Goal: Task Accomplishment & Management: Complete application form

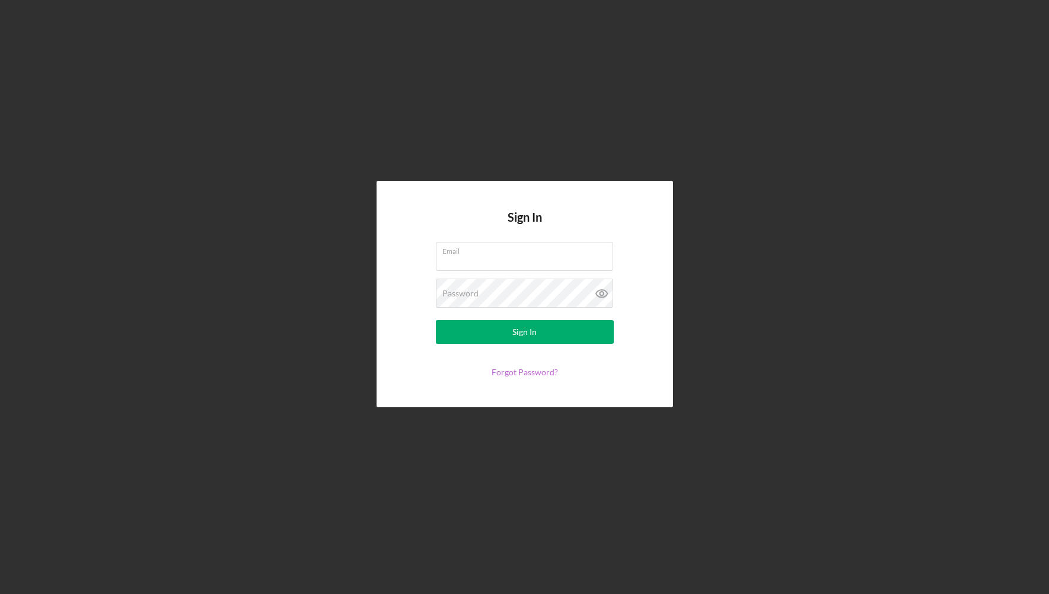
type input "[EMAIL_ADDRESS][DOMAIN_NAME]"
click at [523, 370] on link "Forgot Password?" at bounding box center [525, 372] width 66 height 10
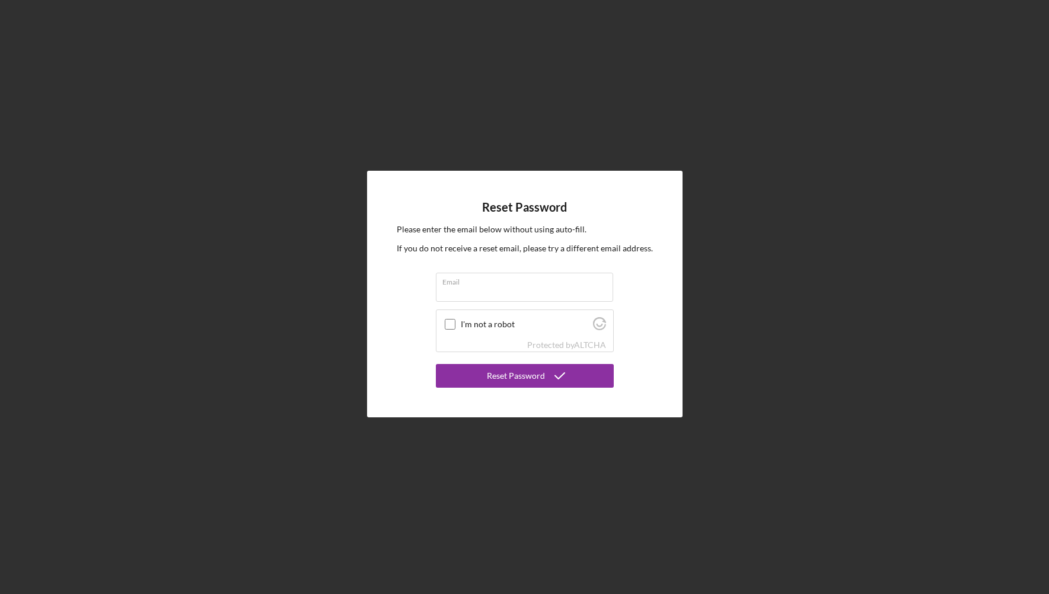
type input "[EMAIL_ADDRESS][DOMAIN_NAME]"
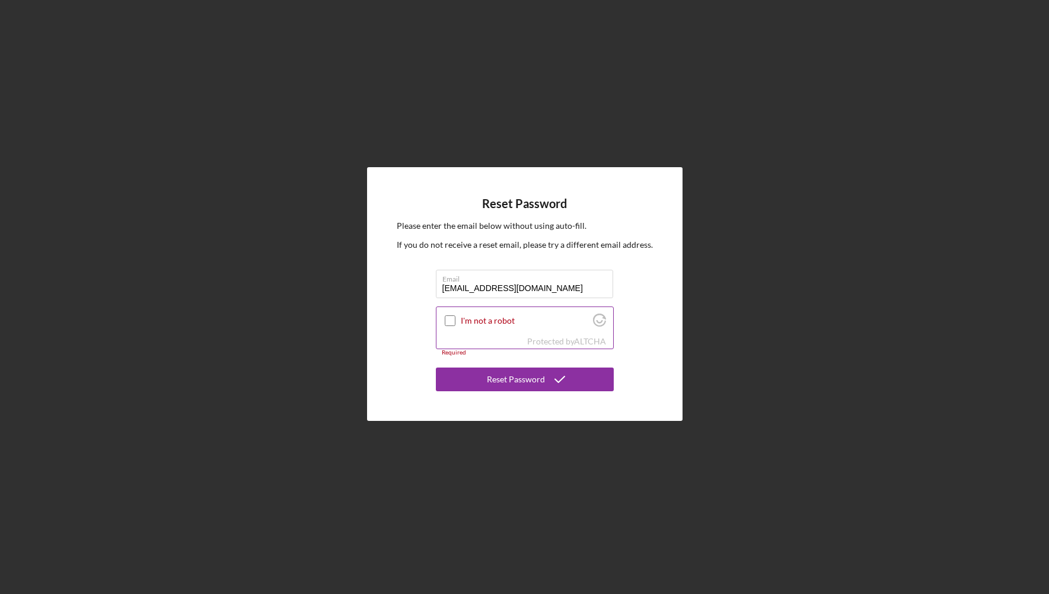
click at [447, 319] on input "I'm not a robot" at bounding box center [450, 321] width 11 height 11
checkbox input "true"
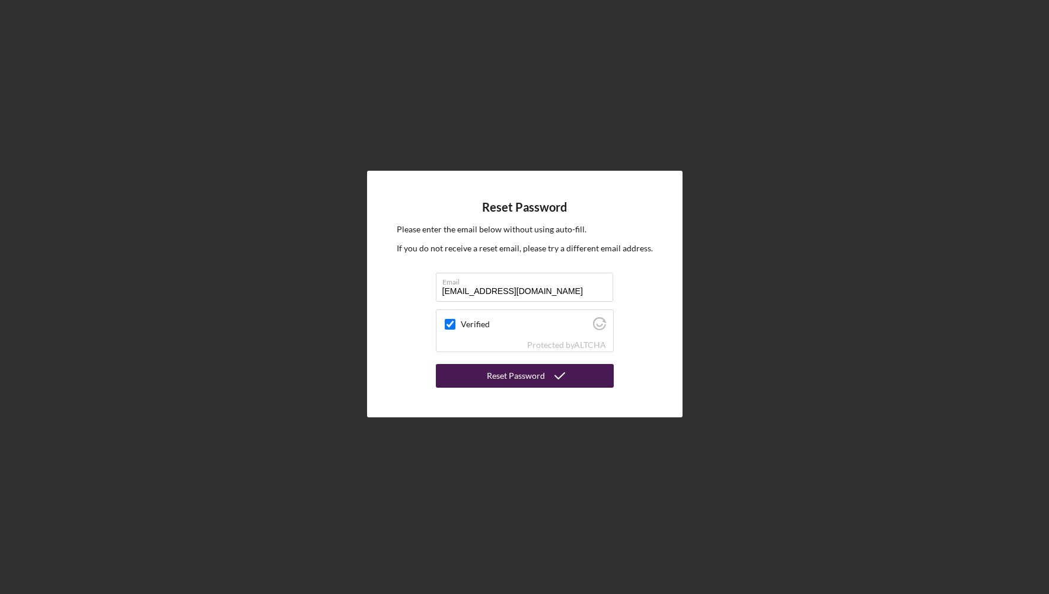
click at [518, 375] on div "Reset Password" at bounding box center [516, 376] width 58 height 24
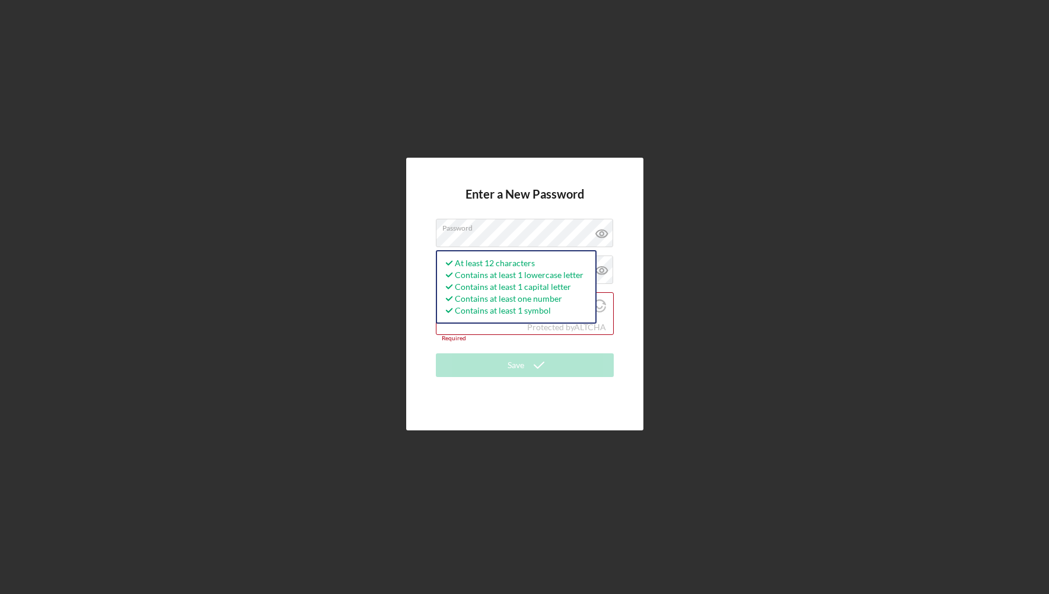
click at [424, 345] on div "Enter a New Password Password At least 12 characters Contains at least 1 lowerc…" at bounding box center [524, 294] width 237 height 273
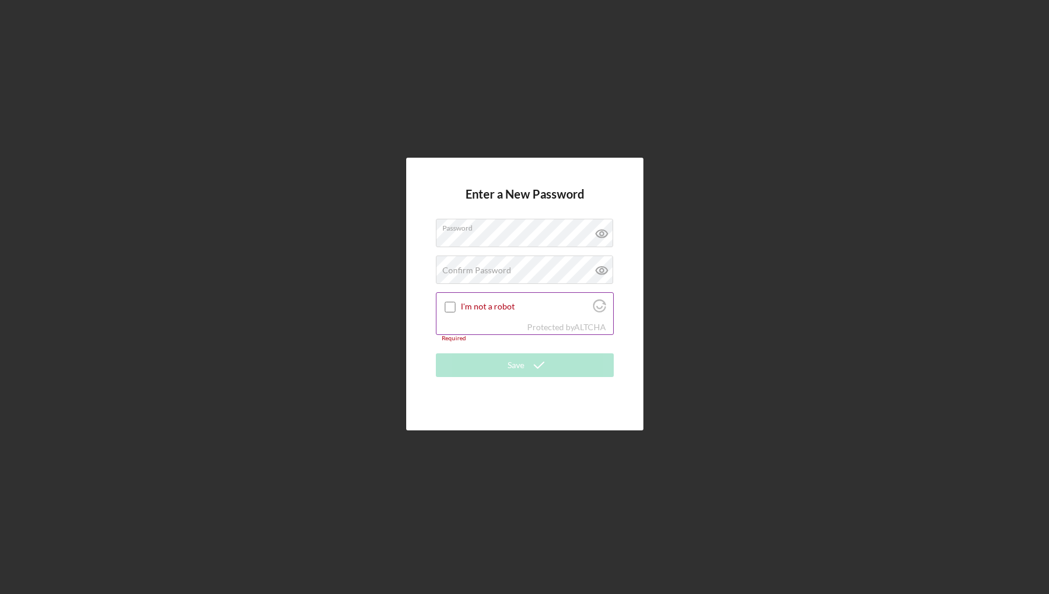
click at [451, 304] on input "I'm not a robot" at bounding box center [450, 307] width 11 height 11
checkbox input "true"
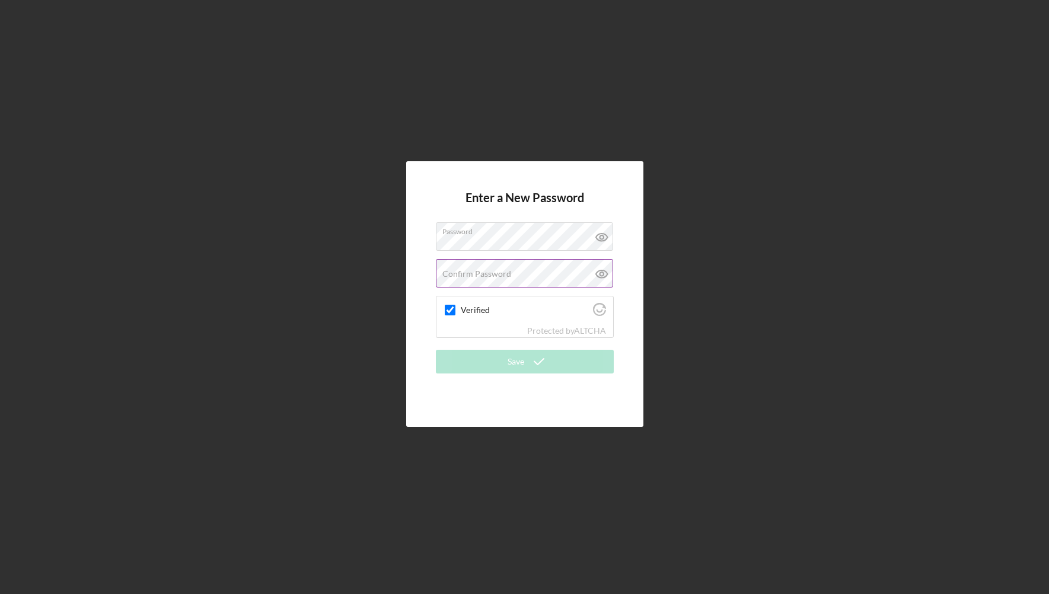
click at [467, 272] on label "Confirm Password" at bounding box center [476, 273] width 69 height 9
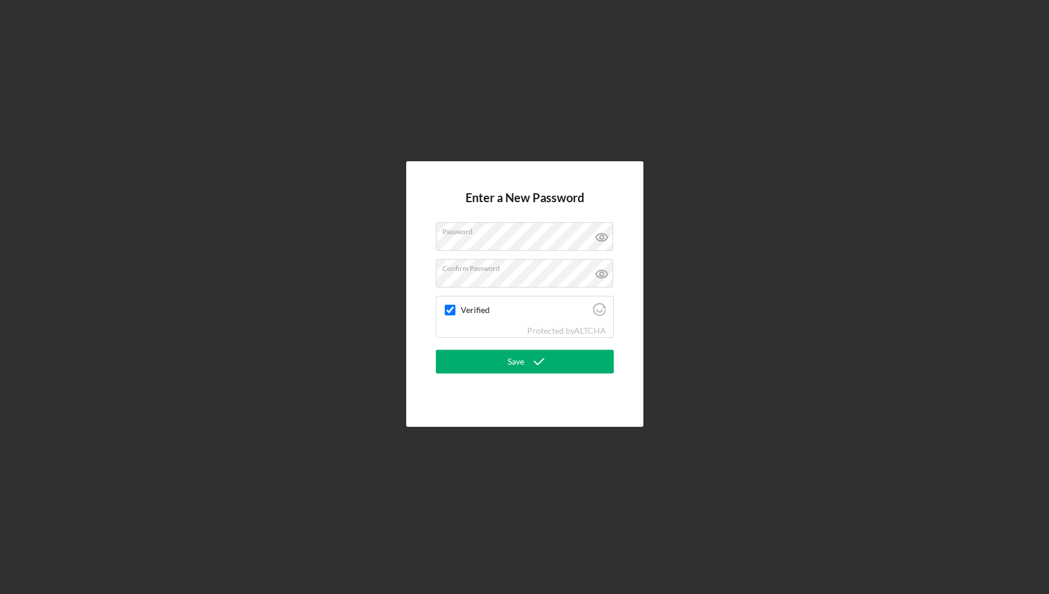
drag, startPoint x: 431, startPoint y: 384, endPoint x: 444, endPoint y: 383, distance: 13.7
click at [433, 383] on div "Enter a New Password Password Confirm Password Verified Protected by ALTCHA Save" at bounding box center [524, 294] width 237 height 266
click at [528, 363] on icon "submit" at bounding box center [539, 362] width 30 height 30
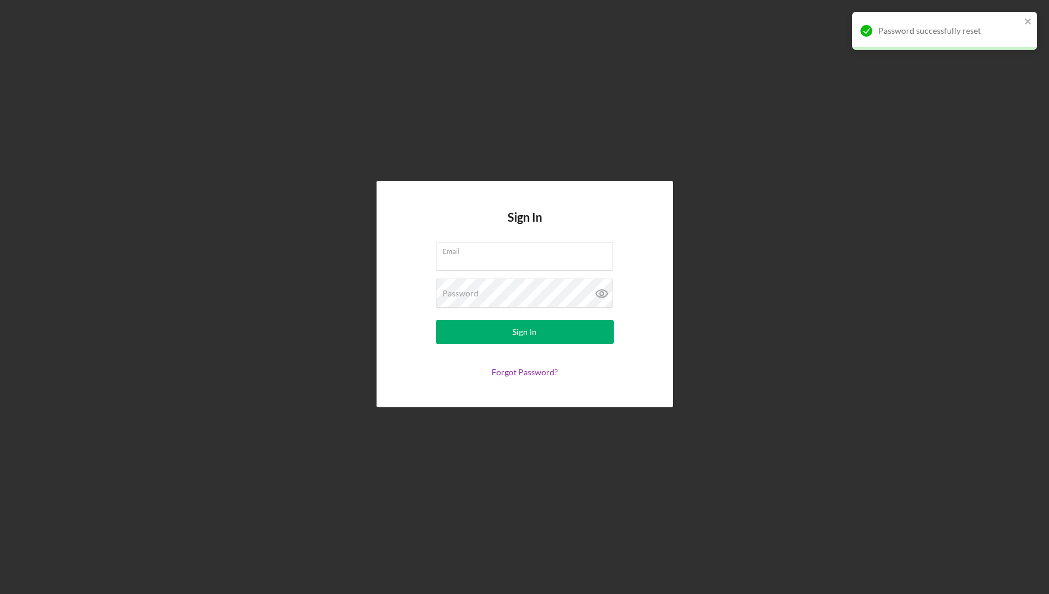
type input "[EMAIL_ADDRESS][DOMAIN_NAME]"
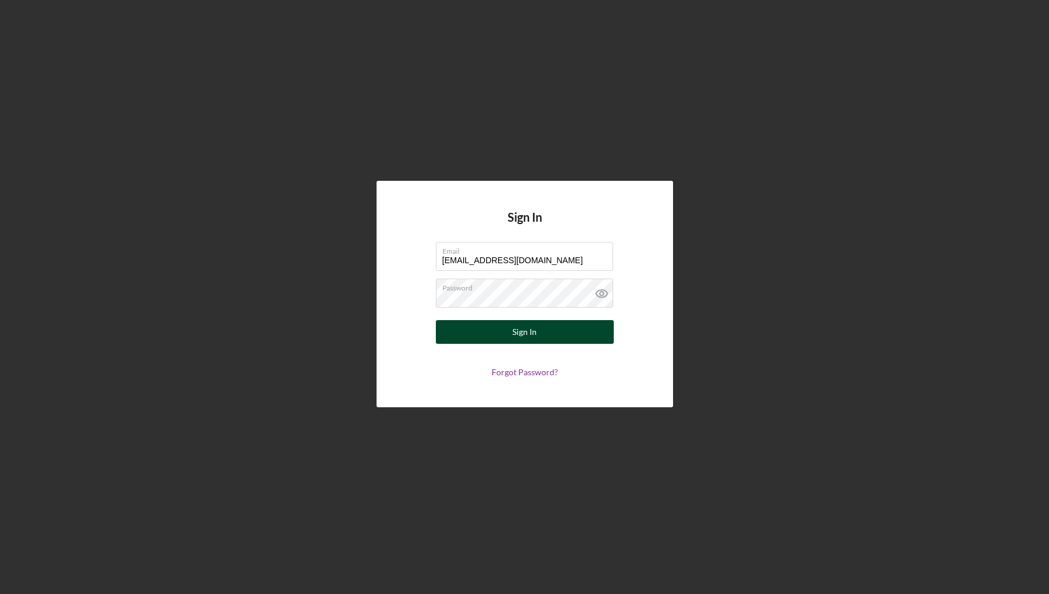
click at [517, 331] on div "Sign In" at bounding box center [524, 332] width 24 height 24
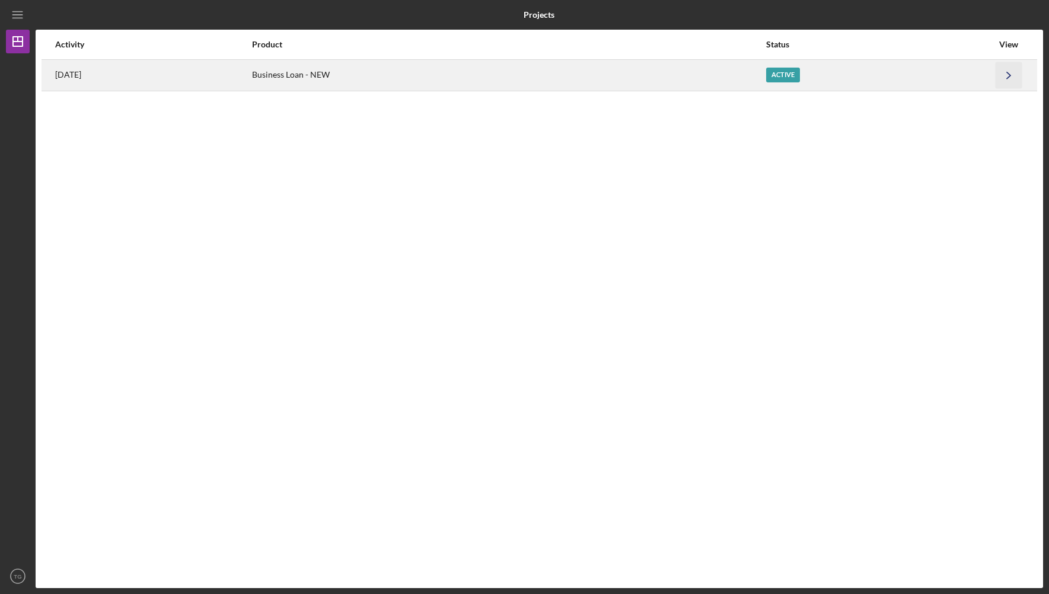
click at [1010, 74] on icon "Icon/Navigate" at bounding box center [1009, 75] width 27 height 27
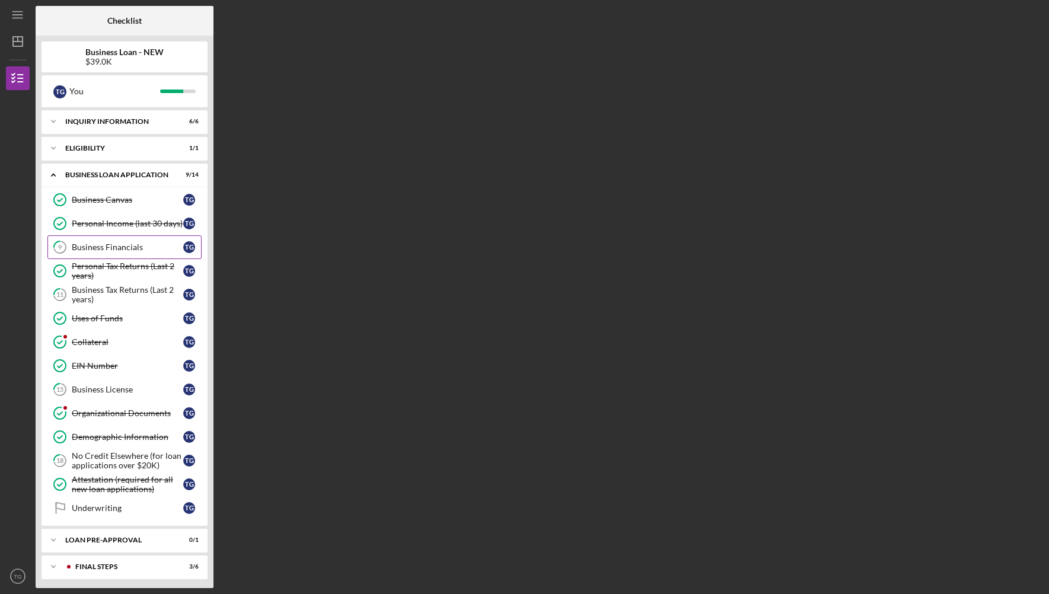
click at [100, 247] on div "Business Financials" at bounding box center [128, 247] width 112 height 9
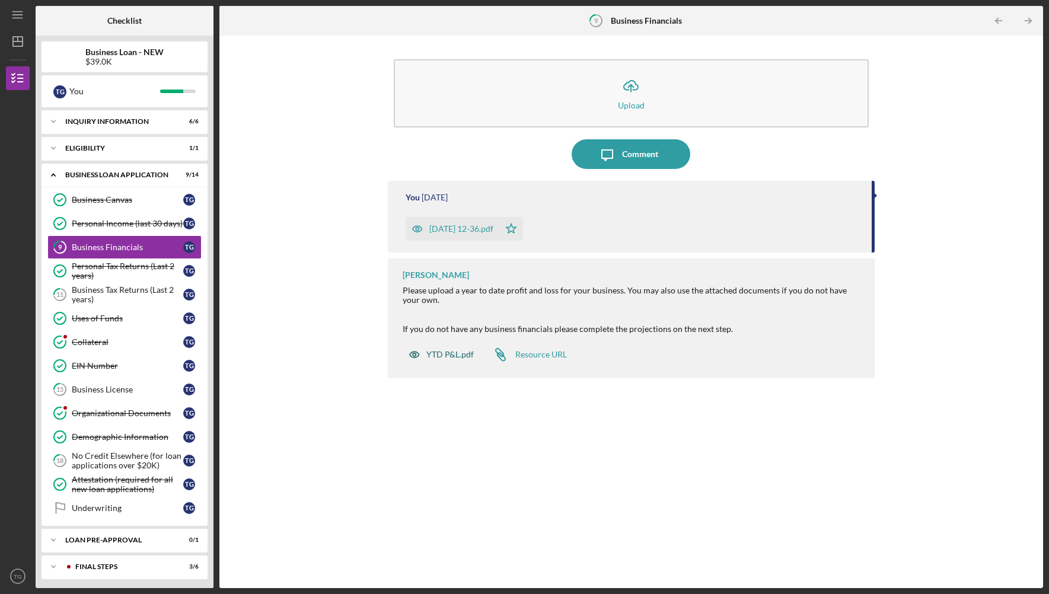
click at [445, 356] on div "YTD P&L.pdf" at bounding box center [449, 354] width 47 height 9
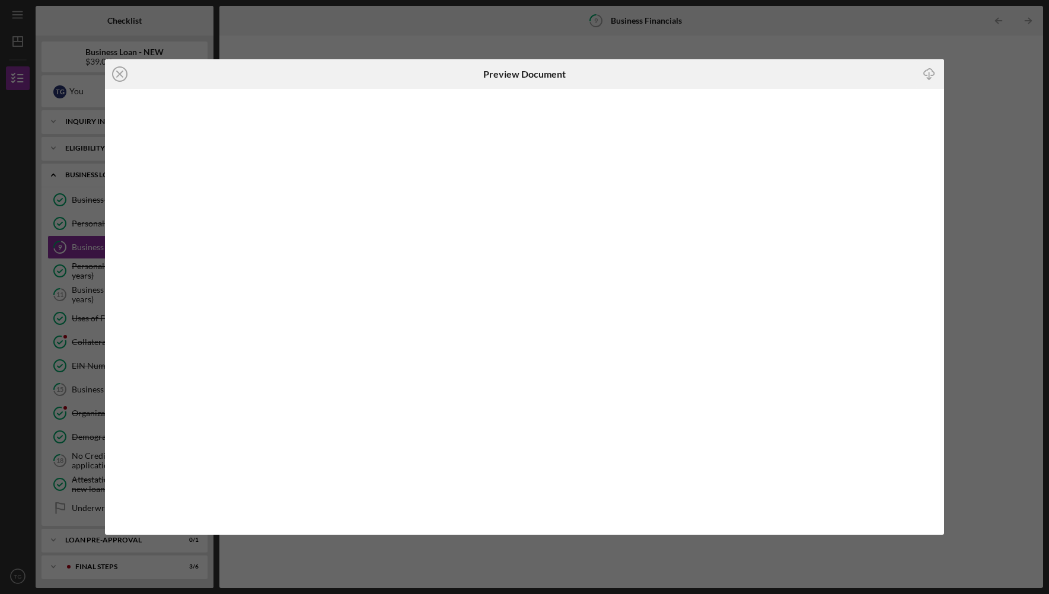
click at [120, 71] on icon "Icon/Close" at bounding box center [120, 74] width 30 height 30
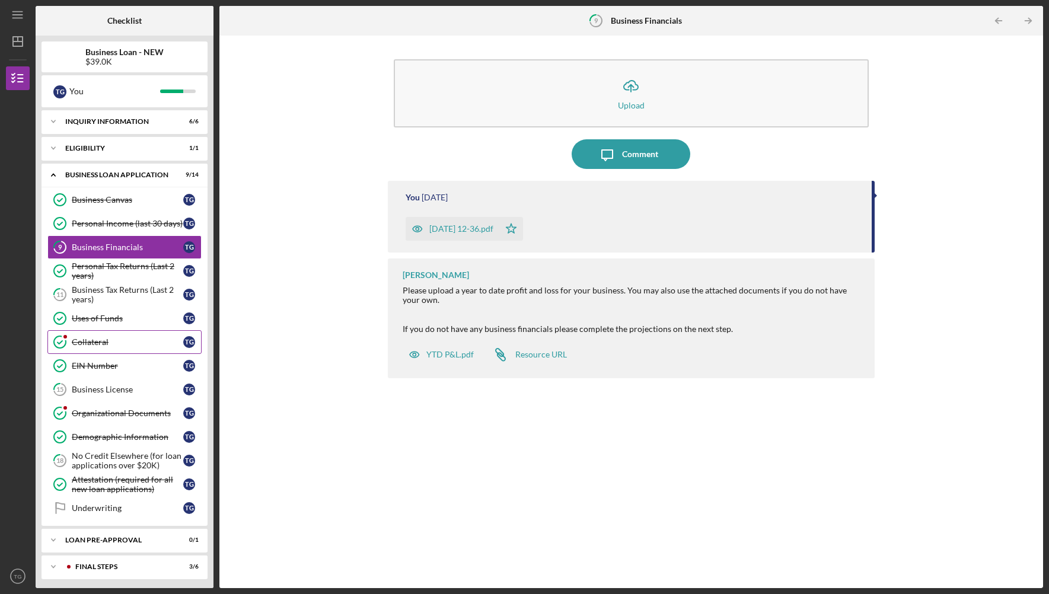
click at [97, 342] on div "Collateral" at bounding box center [128, 341] width 112 height 9
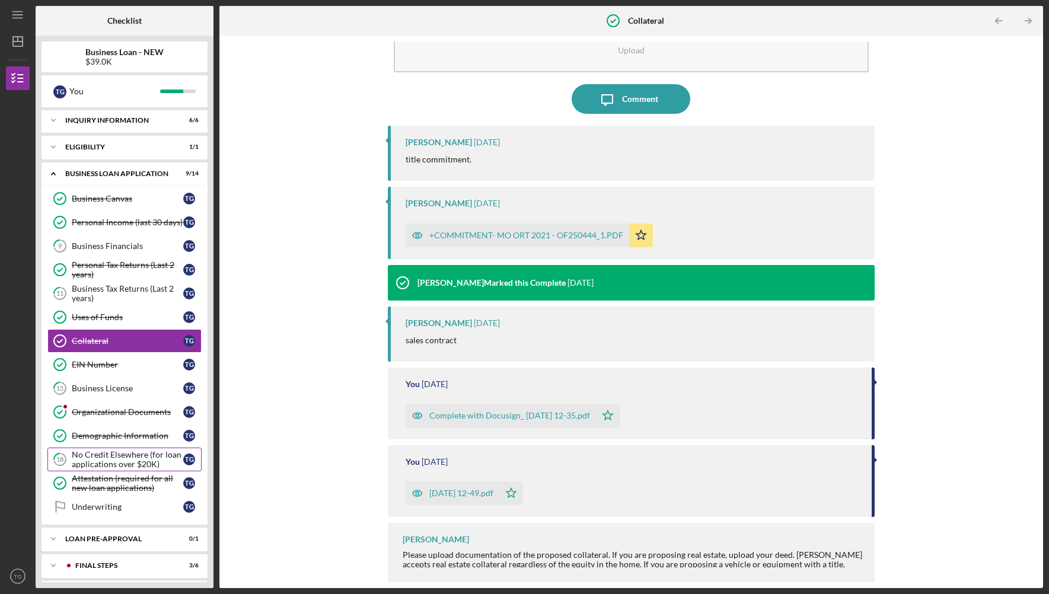
scroll to position [2, 0]
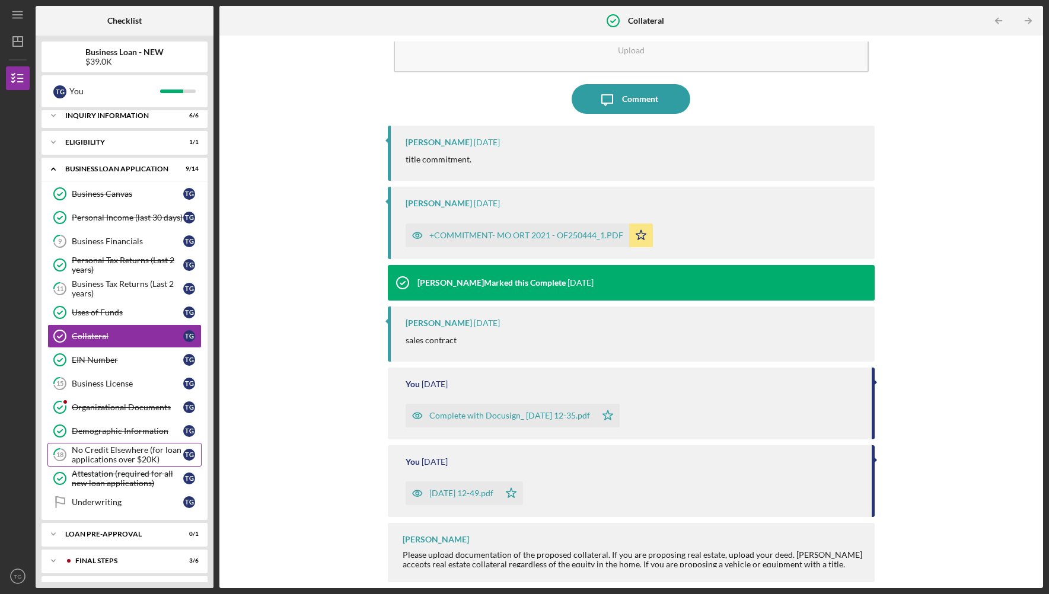
click at [130, 457] on div "No Credit Elsewhere (for loan applications over $20K)" at bounding box center [128, 454] width 112 height 19
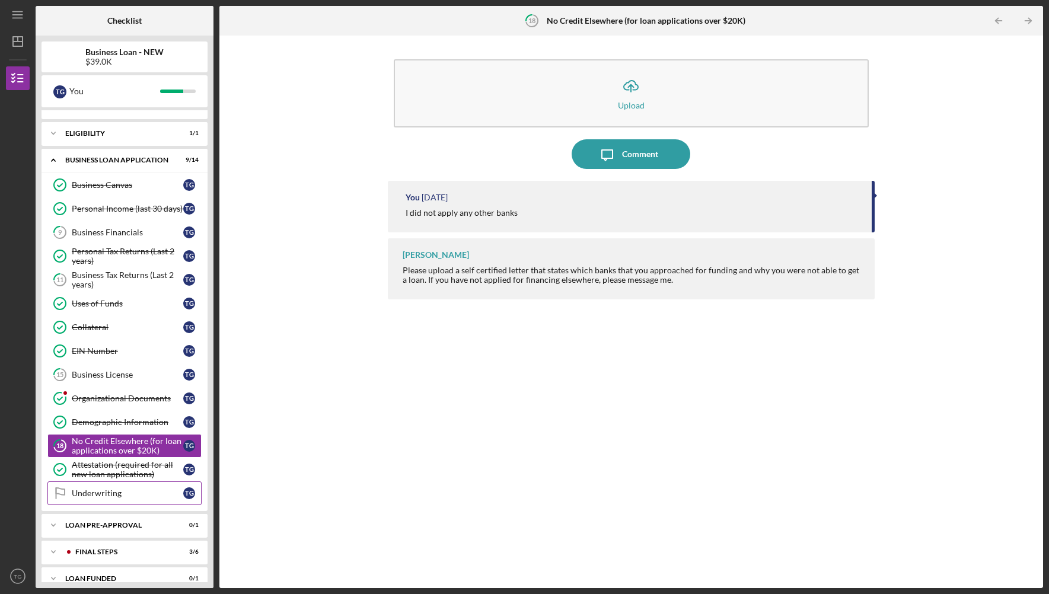
scroll to position [30, 0]
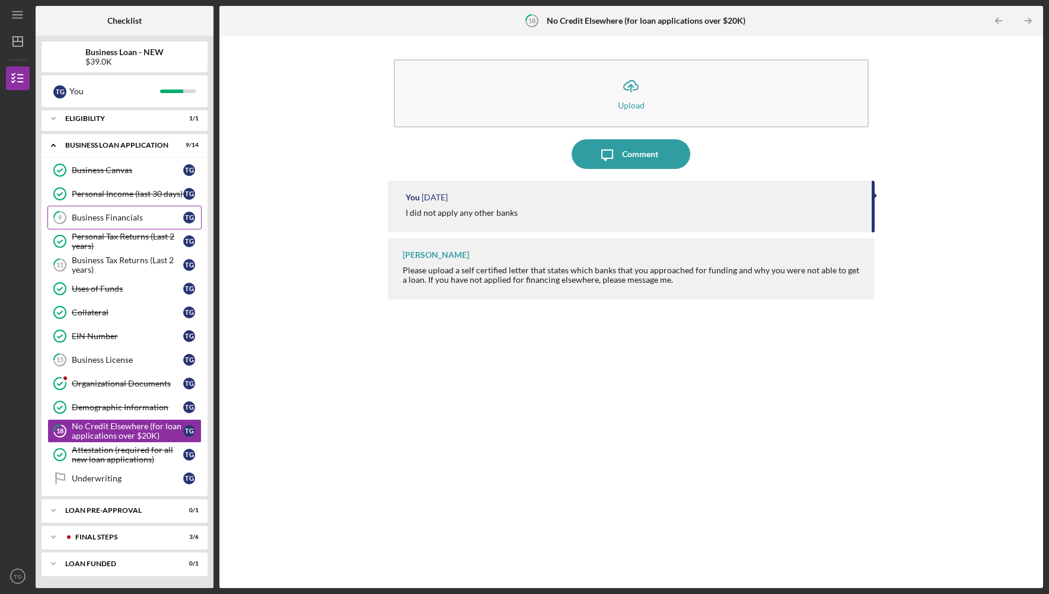
click at [92, 219] on div "Business Financials" at bounding box center [128, 217] width 112 height 9
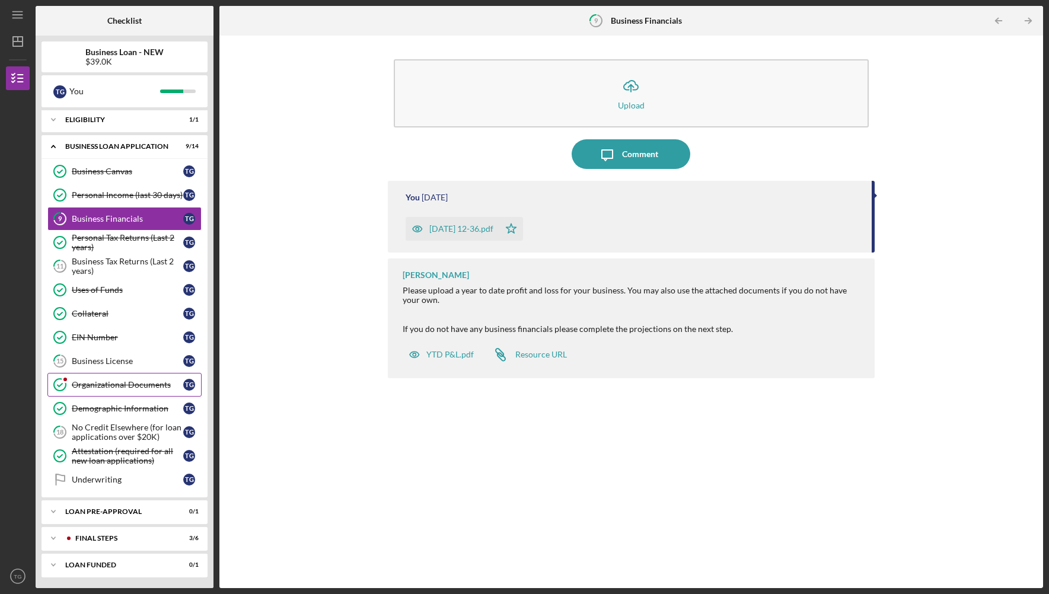
scroll to position [30, 0]
click at [115, 538] on div "FINAL STEPS" at bounding box center [133, 537] width 117 height 7
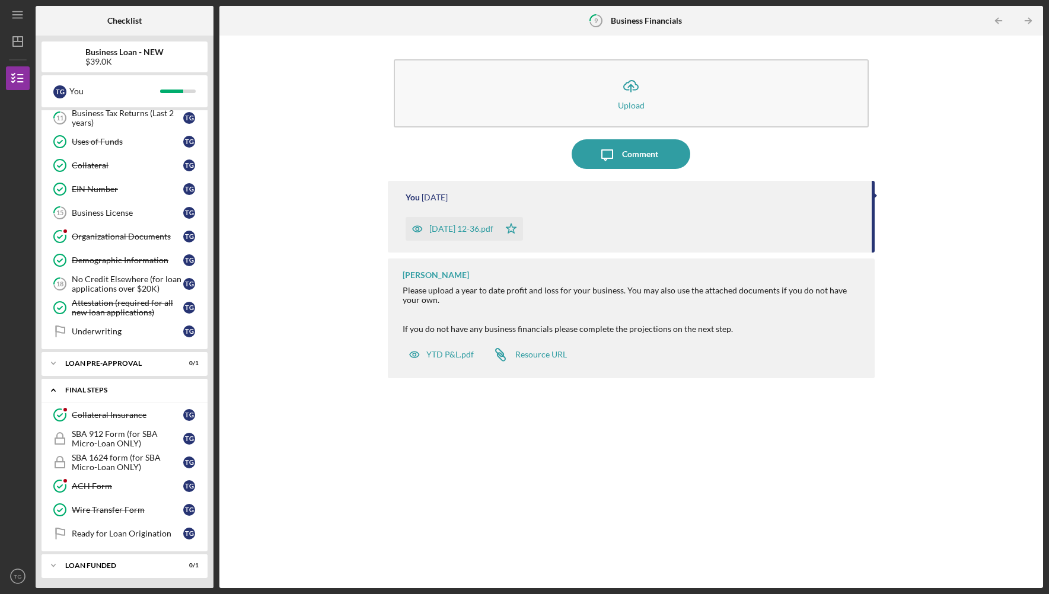
scroll to position [179, 0]
click at [152, 433] on div "SBA 912 Form (for SBA Micro-Loan ONLY)" at bounding box center [128, 437] width 112 height 19
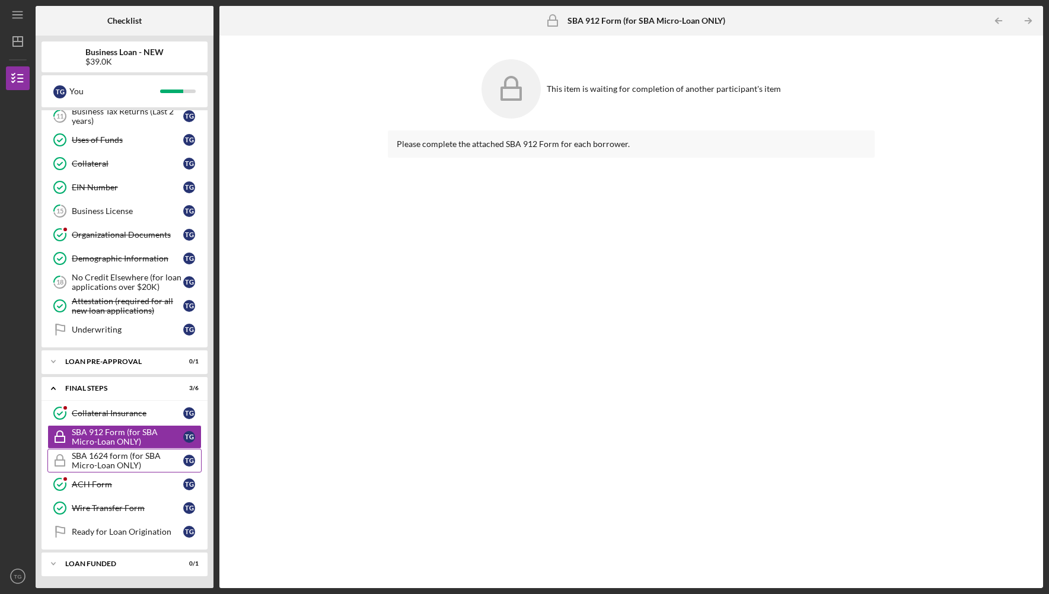
click at [102, 458] on div "SBA 1624 form (for SBA Micro-Loan ONLY)" at bounding box center [128, 460] width 112 height 19
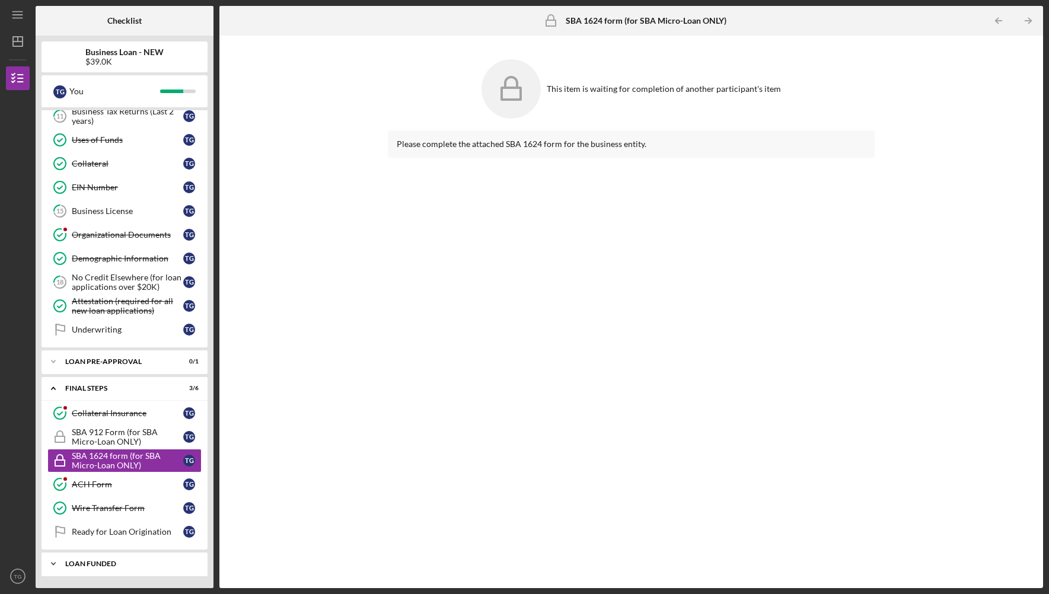
click at [126, 562] on div "LOAN FUNDED" at bounding box center [129, 564] width 128 height 7
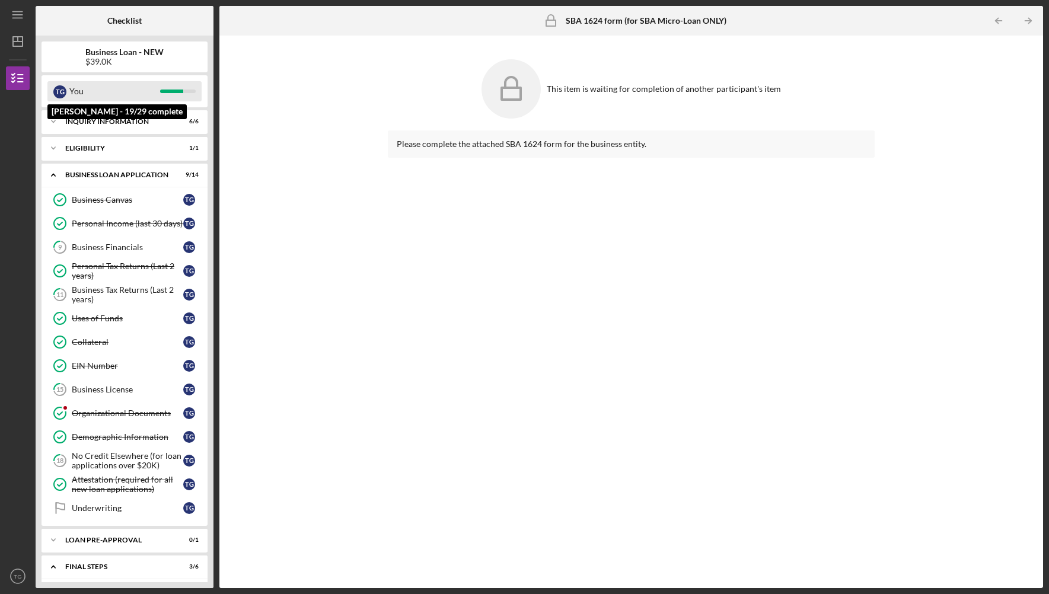
click at [85, 93] on div "You" at bounding box center [114, 91] width 91 height 20
